Goal: Entertainment & Leisure: Consume media (video, audio)

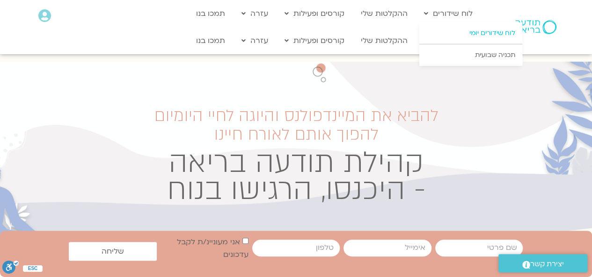
click at [475, 29] on link "לוח שידורים יומי" at bounding box center [470, 33] width 103 height 22
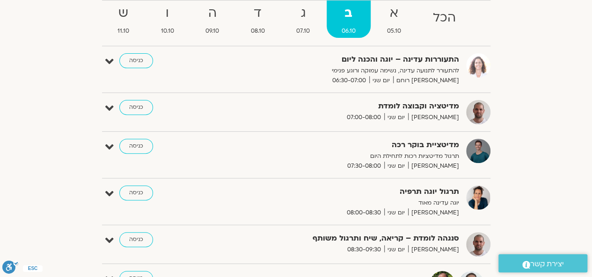
scroll to position [94, 0]
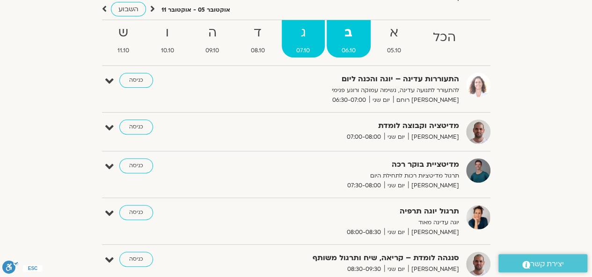
click at [306, 33] on strong "ג" at bounding box center [303, 32] width 43 height 21
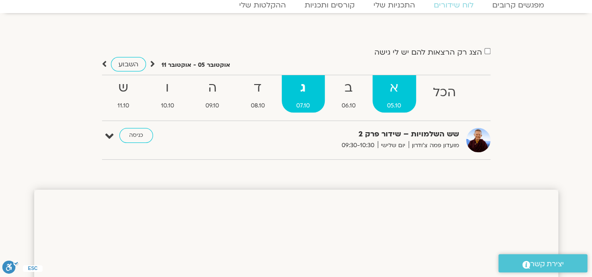
scroll to position [0, 0]
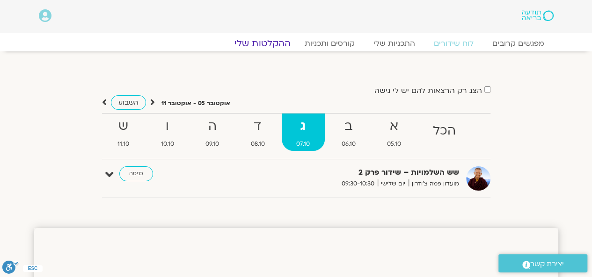
click at [269, 40] on link "ההקלטות שלי" at bounding box center [262, 43] width 79 height 11
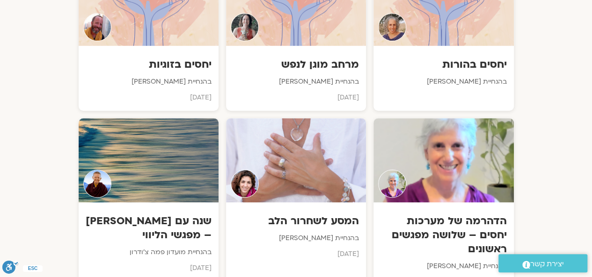
scroll to position [5611, 0]
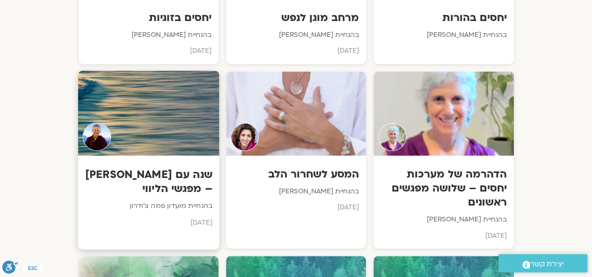
click at [199, 167] on h3 "שנה עם פמה צ'ודרון – מפגשי הליווי" at bounding box center [148, 181] width 127 height 29
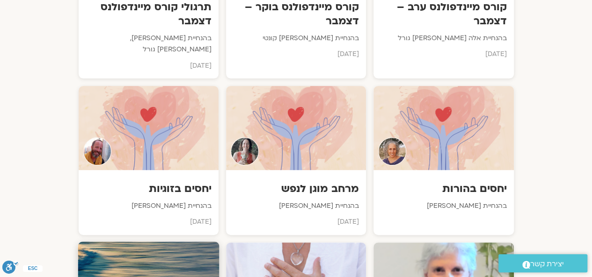
scroll to position [5455, 0]
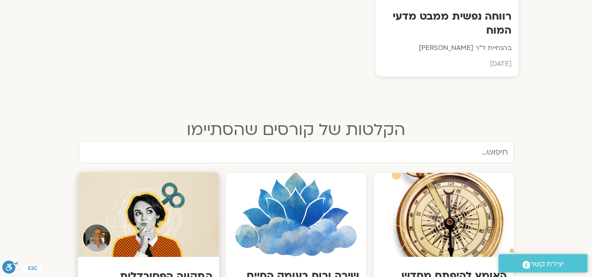
scroll to position [1200, 0]
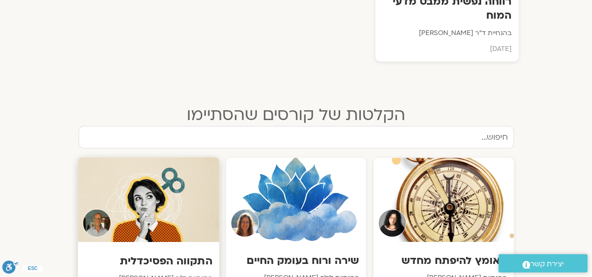
click at [195, 254] on h3 "התקווה הפסיכדלית" at bounding box center [148, 261] width 127 height 14
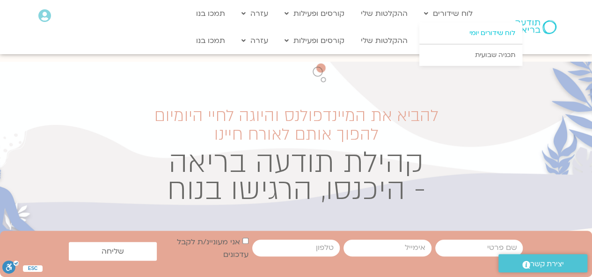
click at [460, 29] on link "לוח שידורים יומי" at bounding box center [470, 33] width 103 height 22
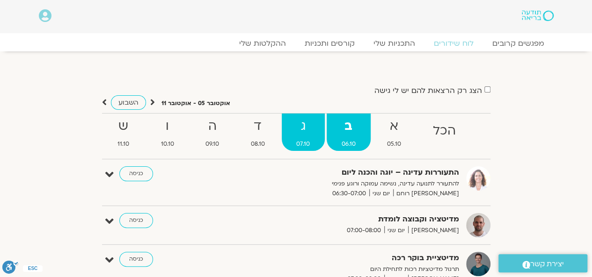
click at [312, 129] on strong "ג" at bounding box center [303, 126] width 43 height 21
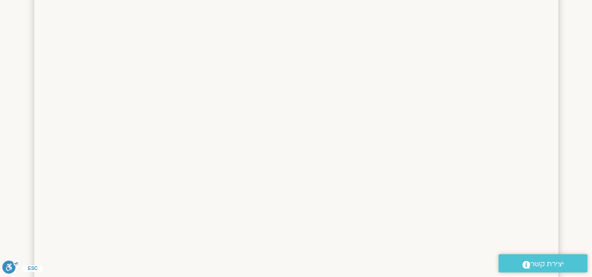
scroll to position [234, 0]
